Goal: Transaction & Acquisition: Purchase product/service

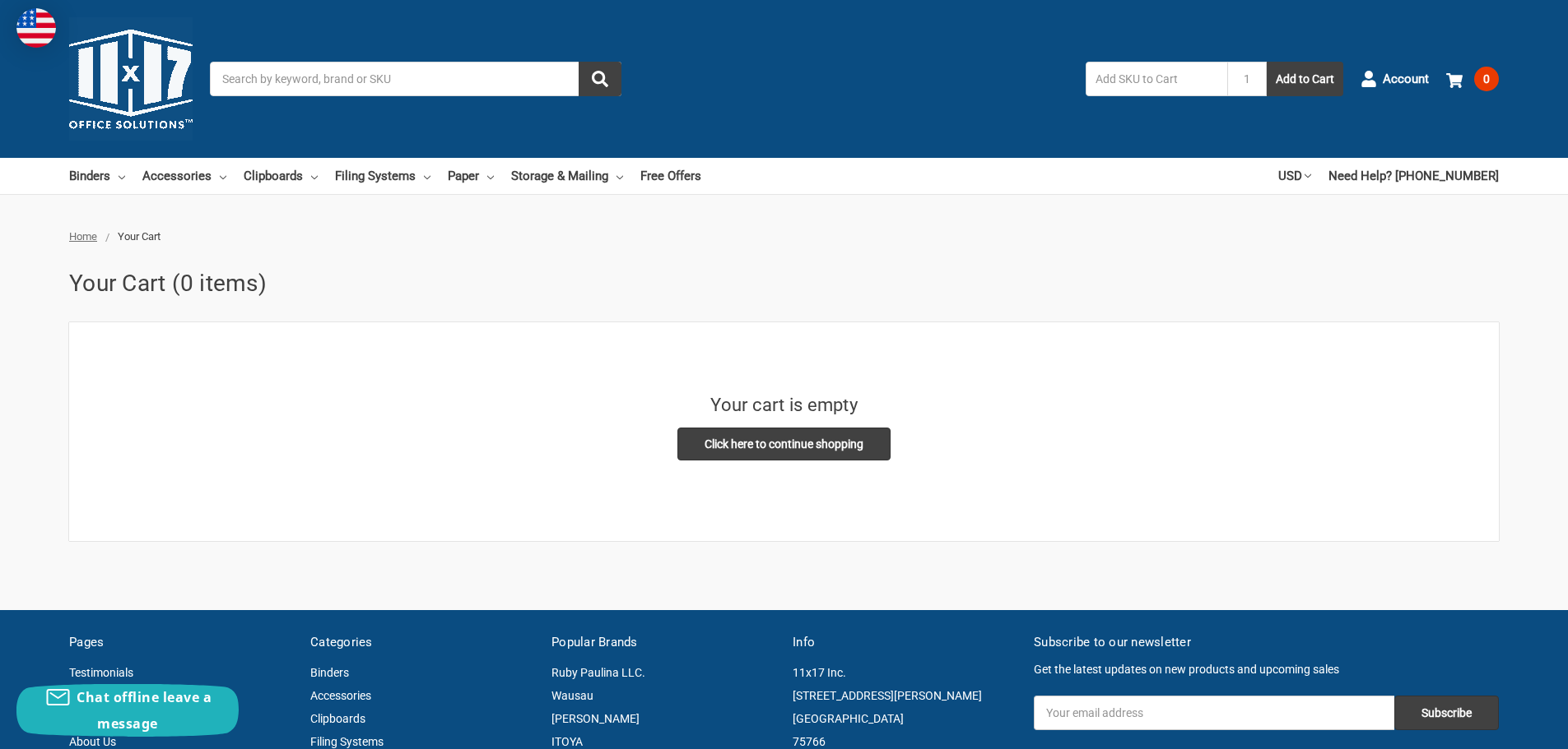
click at [339, 62] on input "Search" at bounding box center [415, 78] width 412 height 35
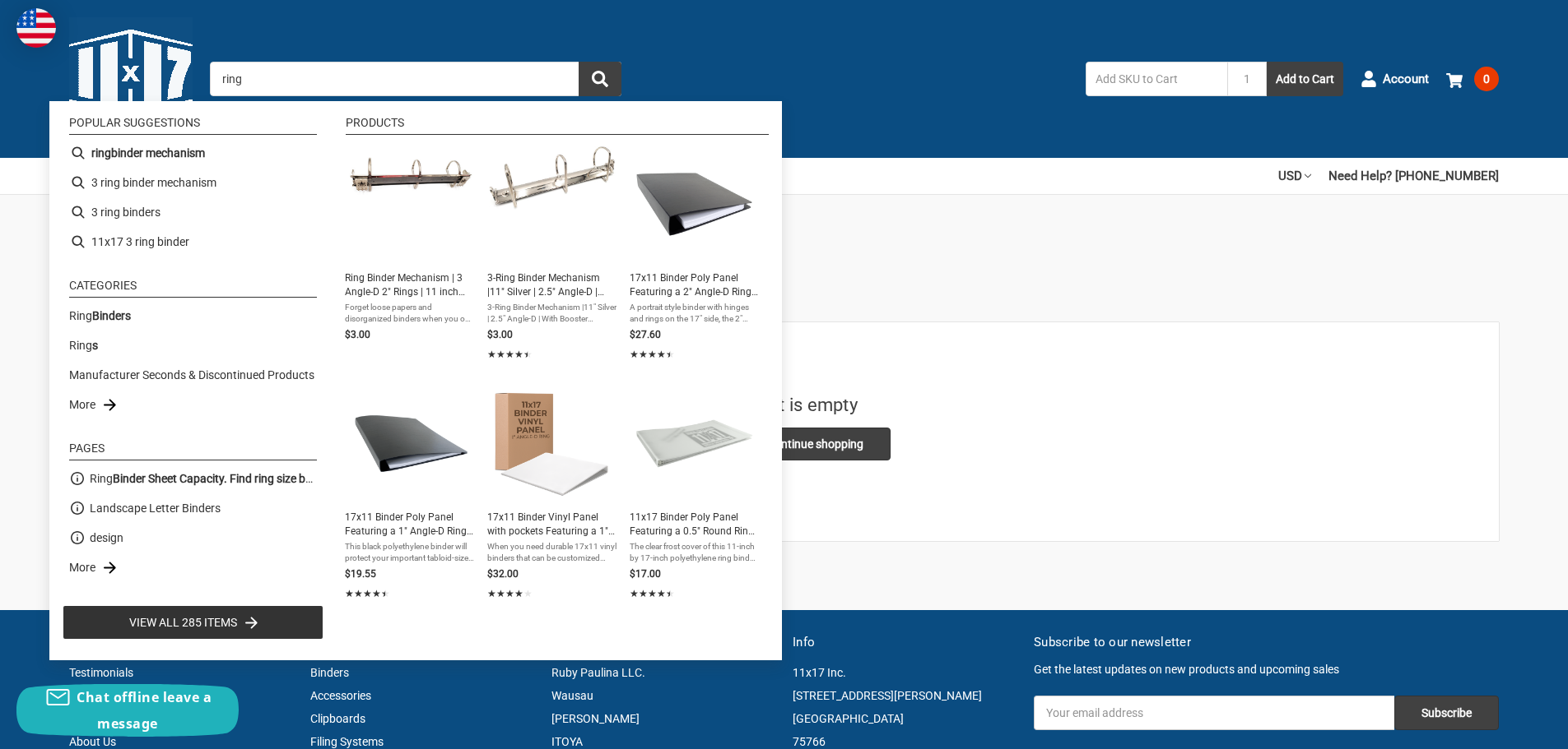
type input "ring binder mechanism"
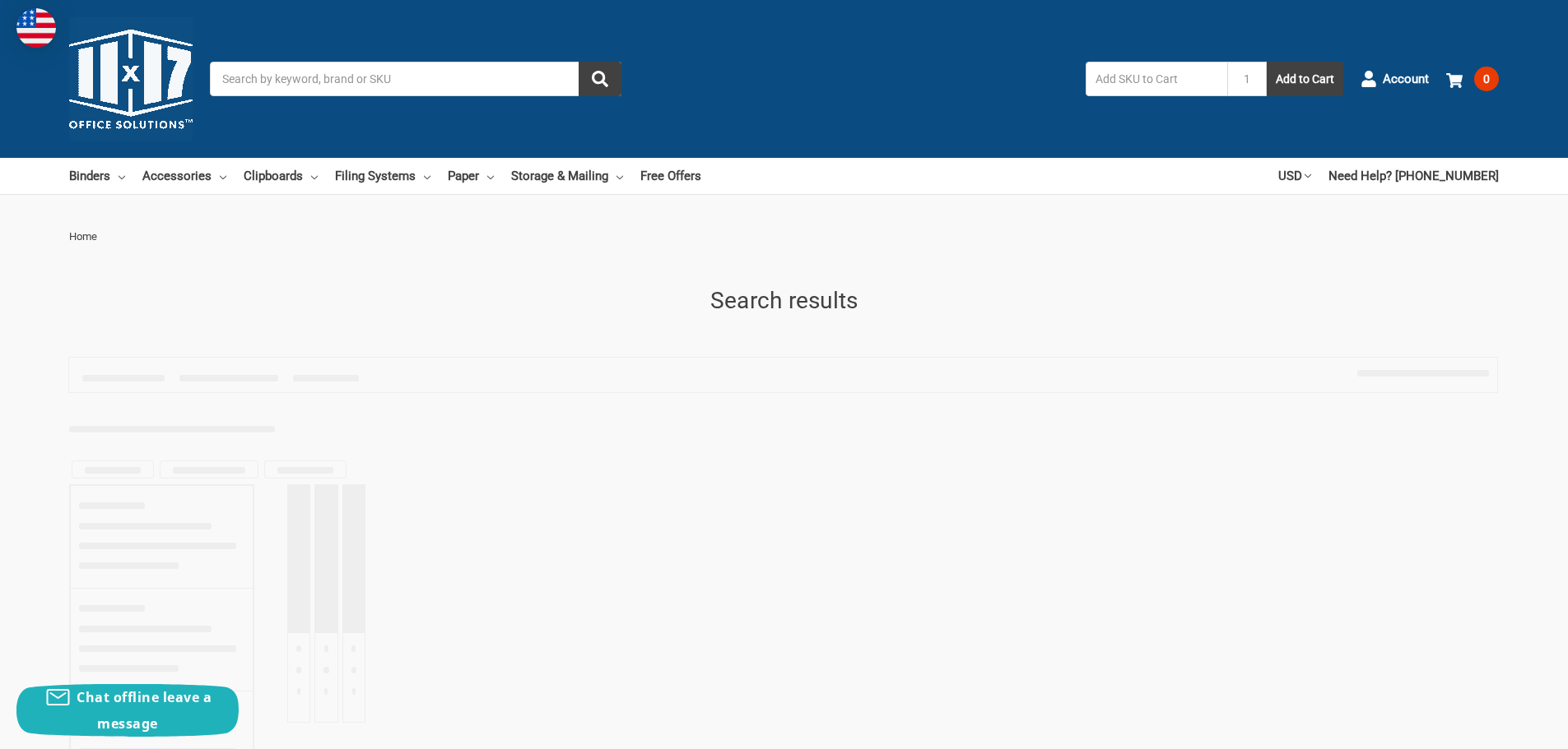
type input "ring binder mechanism"
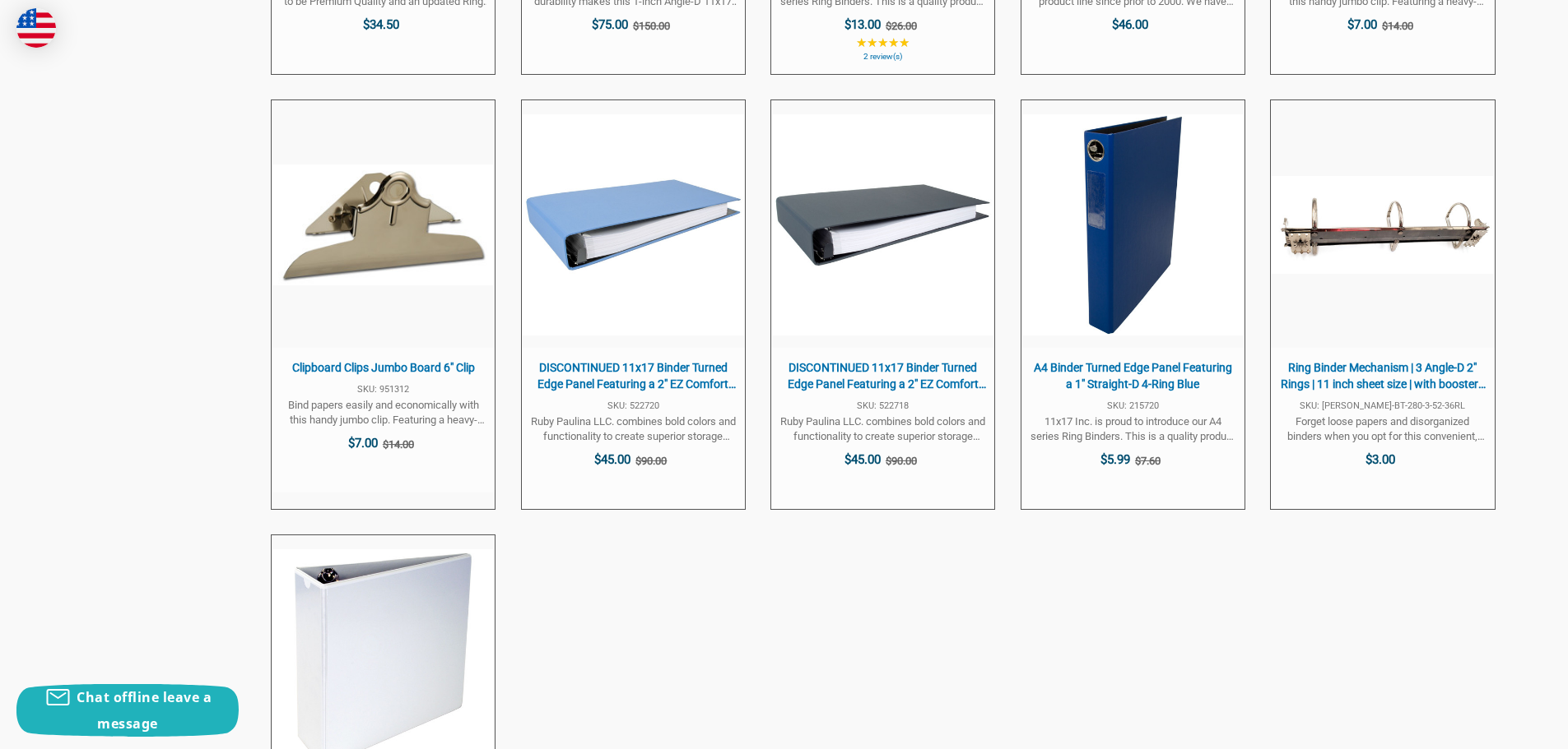
scroll to position [1727, 0]
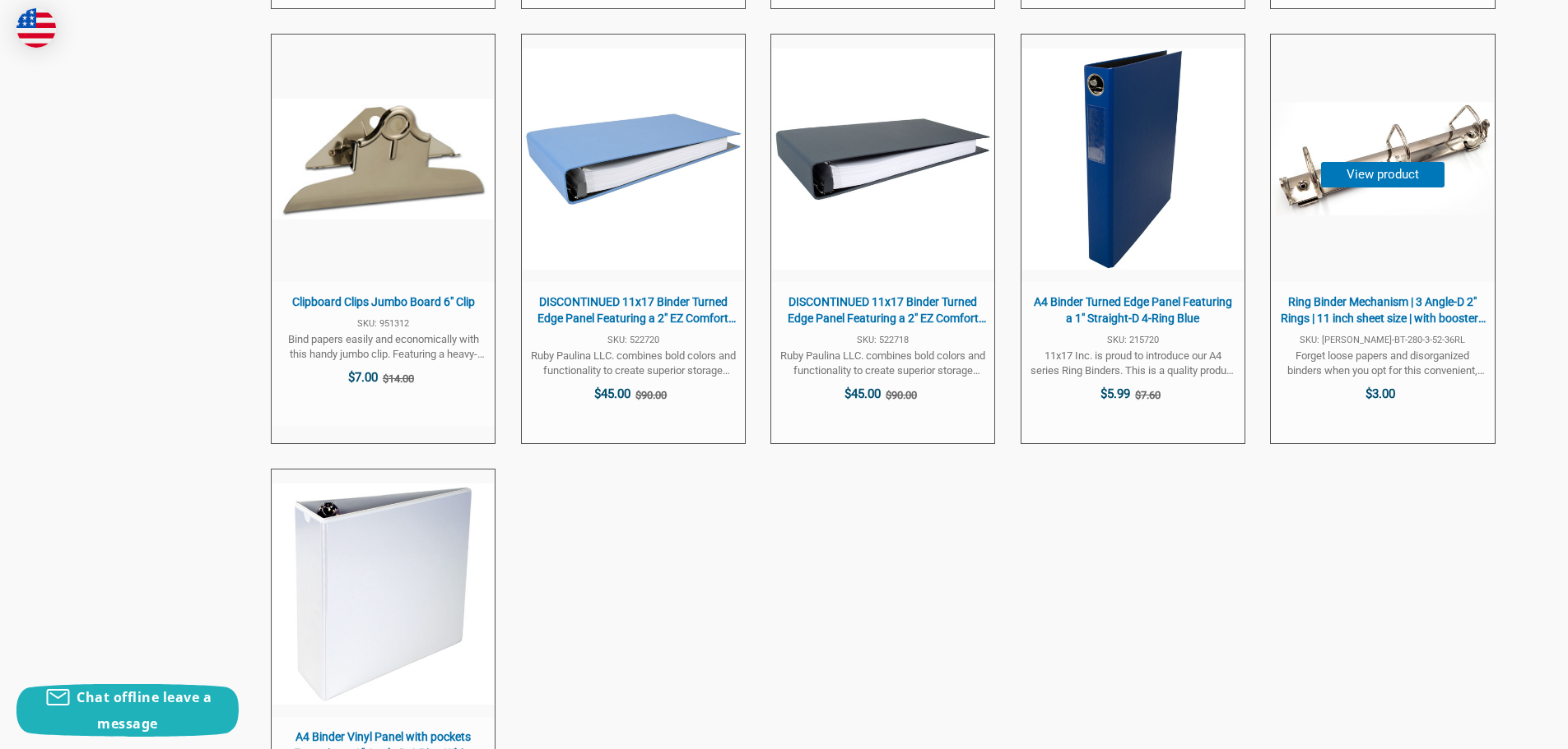
click at [1448, 287] on span "Ring Binder Mechanism | 3 Angle-D 2" Rings | 11 inch sheet size | with boosters…" at bounding box center [1382, 363] width 223 height 161
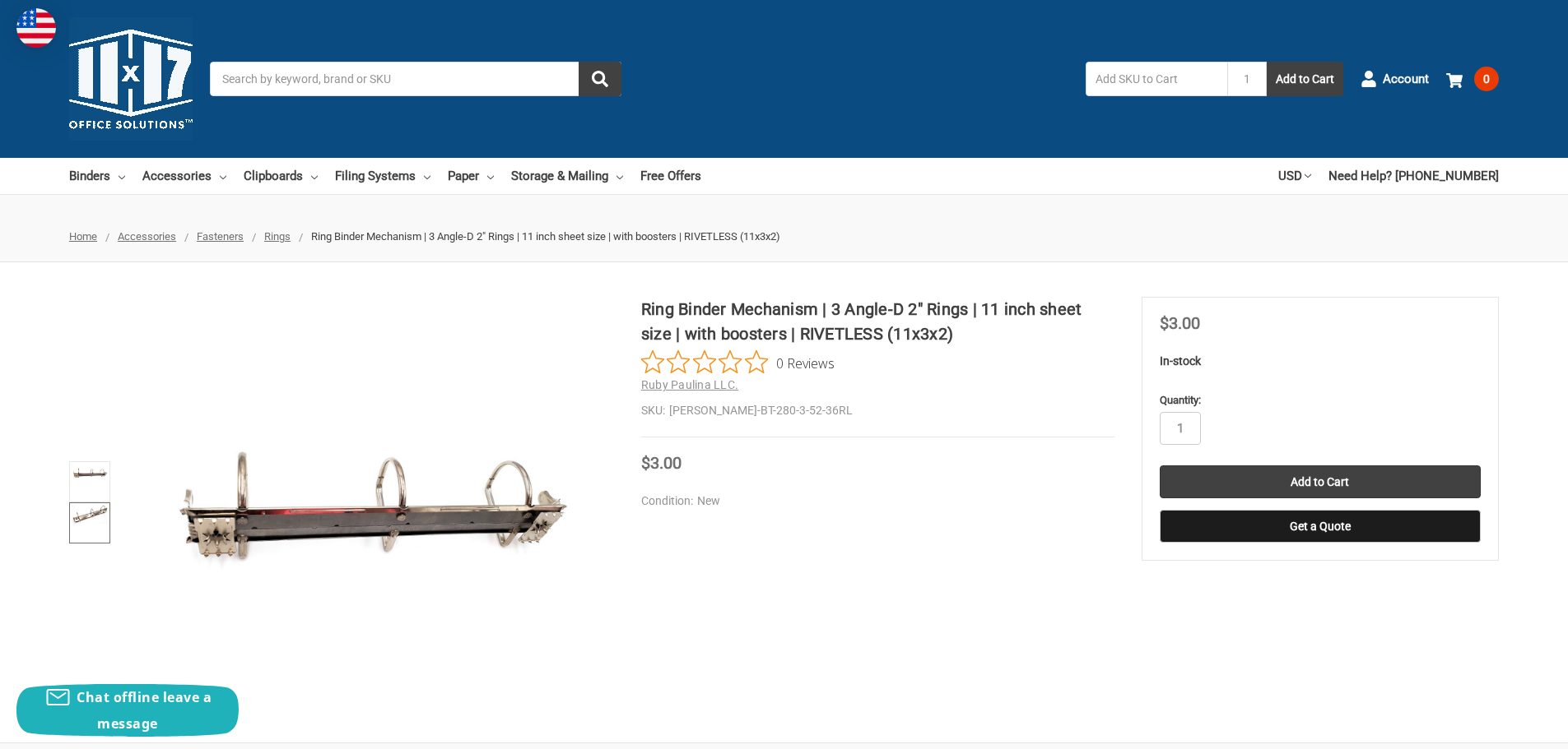
click at [91, 505] on img at bounding box center [90, 514] width 36 height 19
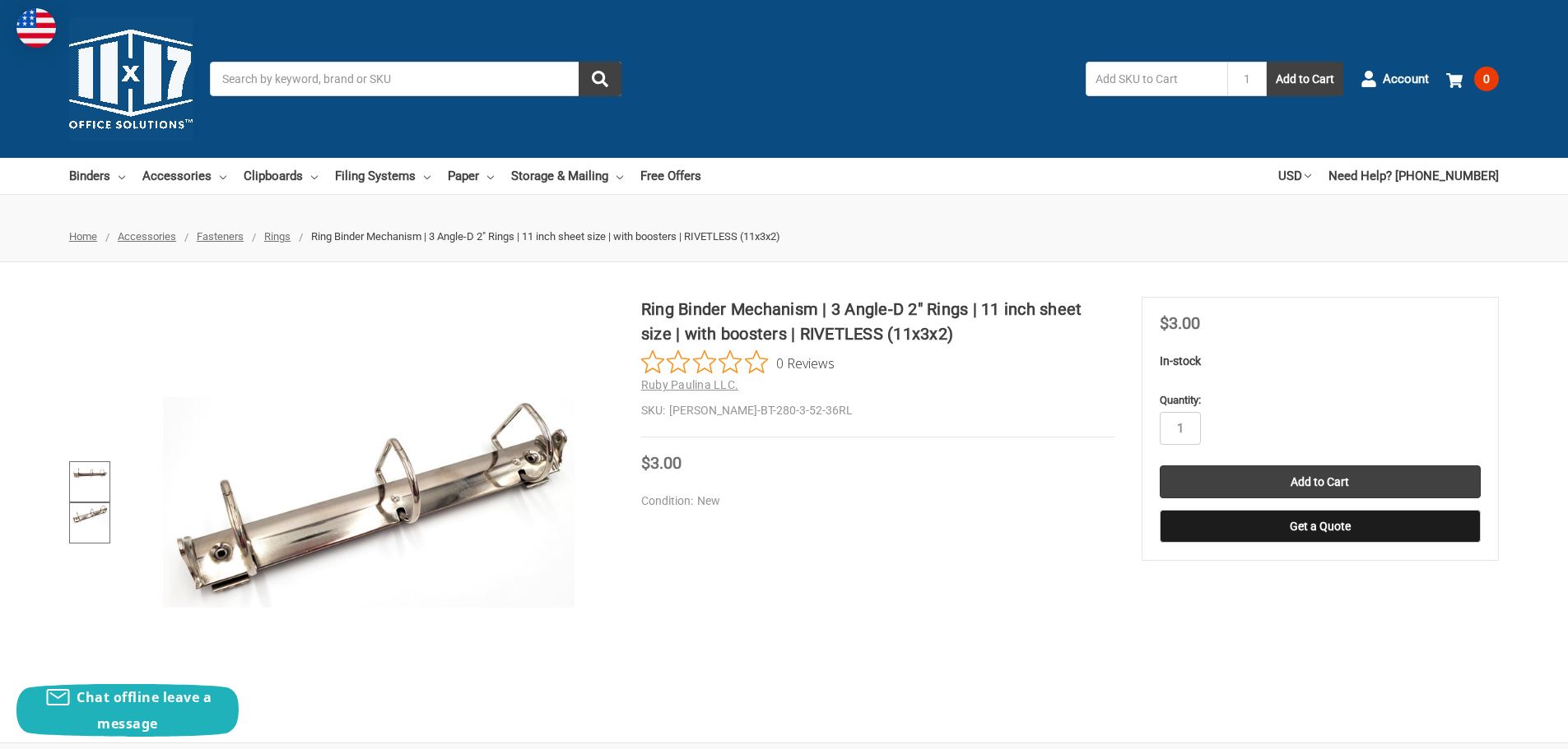
click at [99, 482] on img at bounding box center [90, 473] width 36 height 17
